Goal: Task Accomplishment & Management: Manage account settings

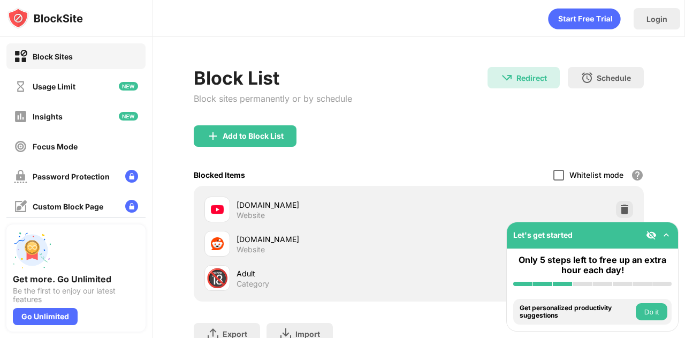
click at [553, 174] on div at bounding box center [558, 175] width 11 height 11
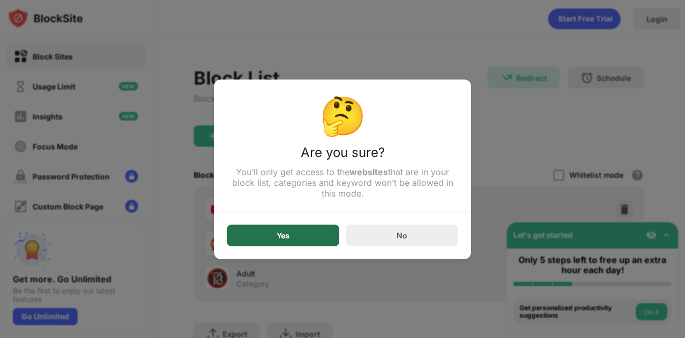
click at [292, 246] on div "Yes" at bounding box center [283, 234] width 112 height 21
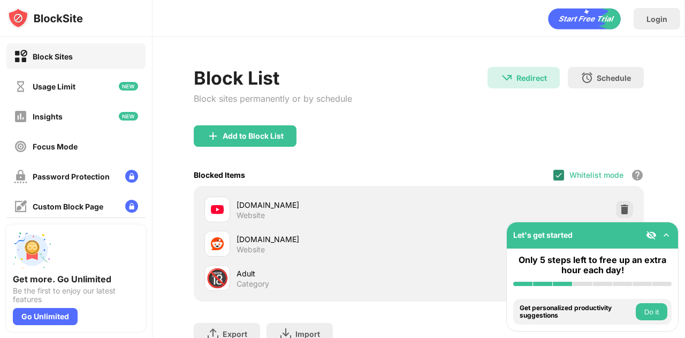
click at [555, 173] on img at bounding box center [559, 175] width 9 height 9
click at [553, 172] on div at bounding box center [558, 175] width 11 height 11
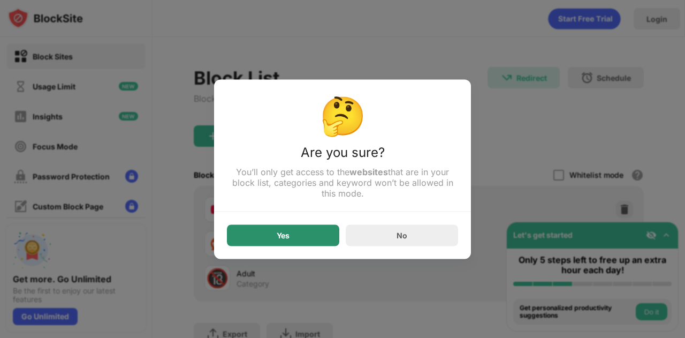
click at [322, 231] on div "Yes" at bounding box center [283, 234] width 112 height 21
